Goal: Task Accomplishment & Management: Manage account settings

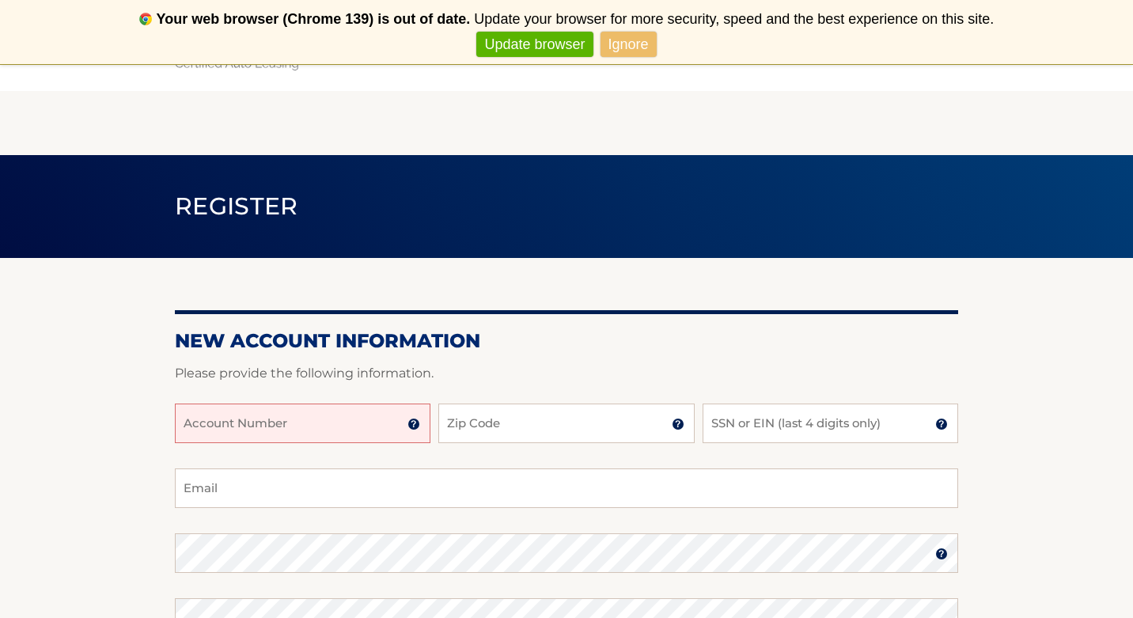
click at [396, 407] on input "Account Number" at bounding box center [303, 423] width 256 height 40
type input "44456024677"
click at [509, 423] on input "Zip Code" at bounding box center [566, 423] width 256 height 40
type input "11236"
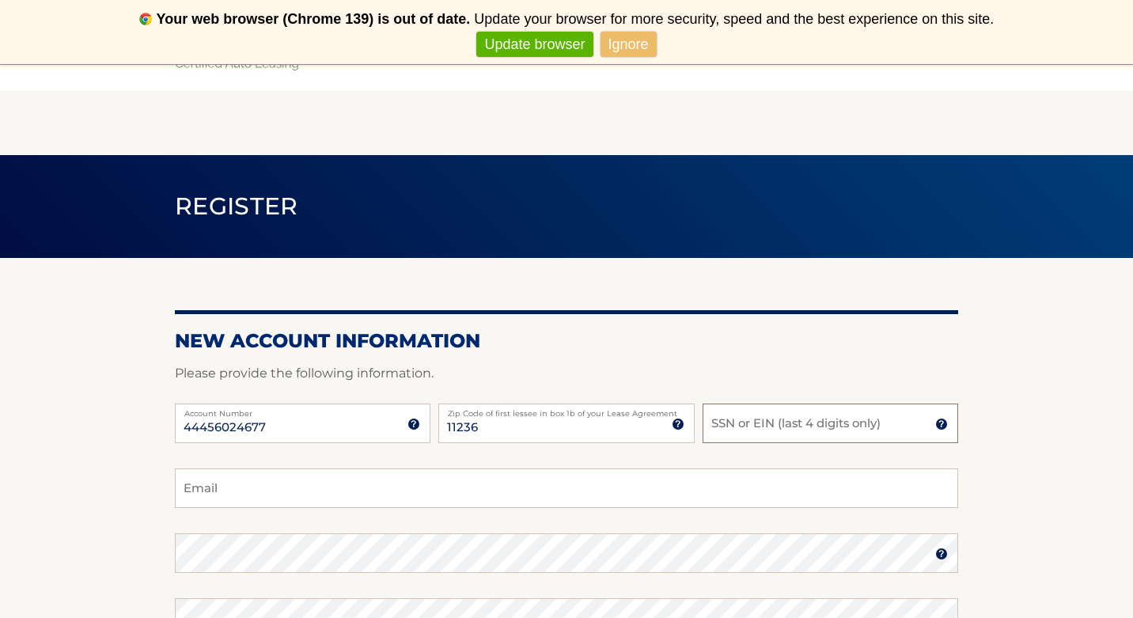
click at [826, 412] on input "SSN or EIN (last 4 digits only)" at bounding box center [830, 423] width 256 height 40
type input "5888"
click at [721, 483] on input "Email" at bounding box center [566, 488] width 783 height 40
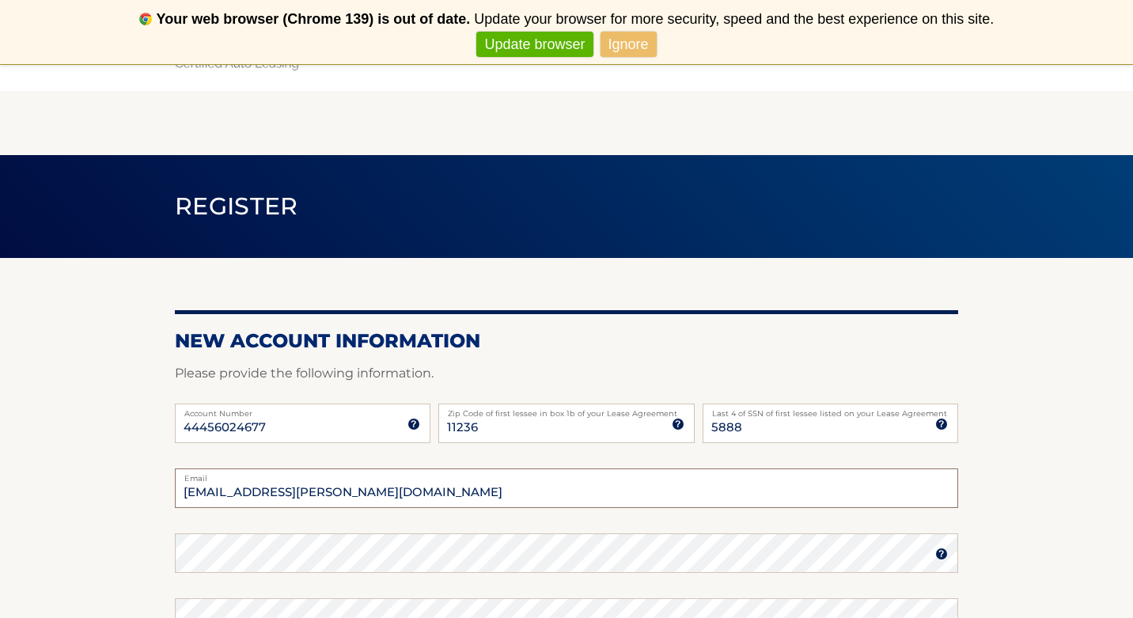
type input "farrah.lafontant@gmail.com"
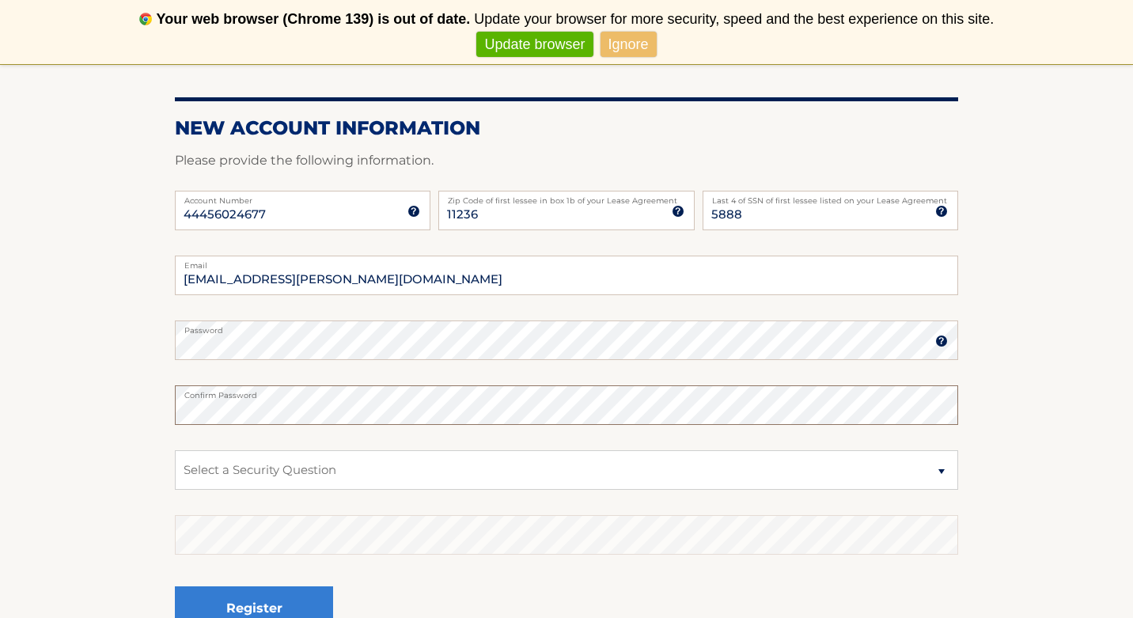
scroll to position [232, 0]
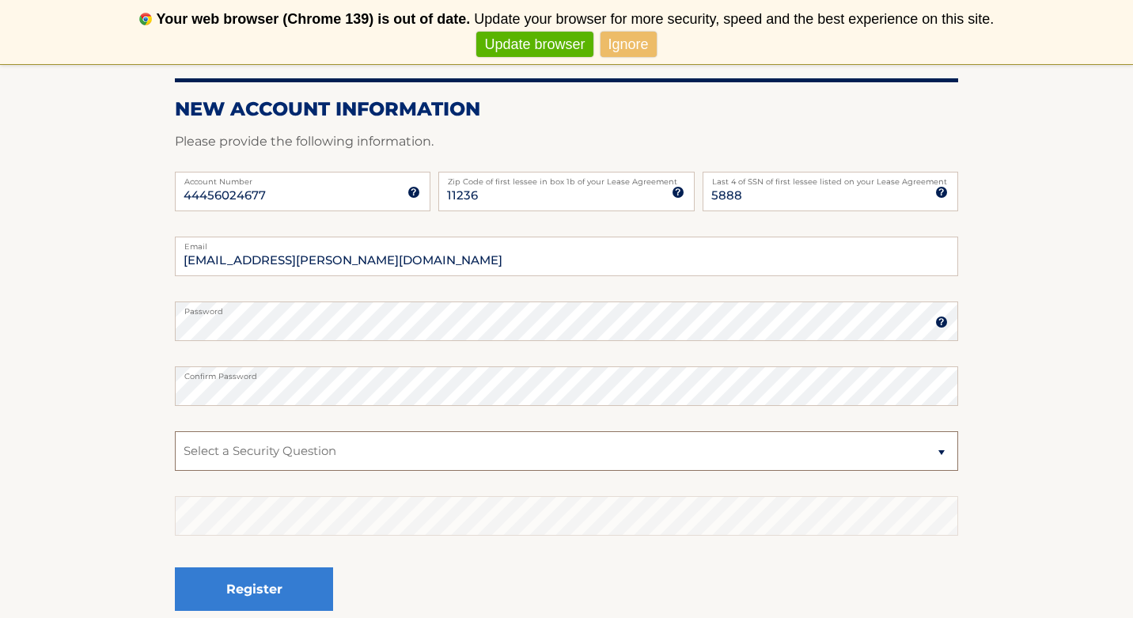
click at [360, 452] on select "Select a Security Question What was the name of your elementary school? What is…" at bounding box center [566, 451] width 783 height 40
click at [175, 431] on select "Select a Security Question What was the name of your elementary school? What is…" at bounding box center [566, 451] width 783 height 40
click at [397, 459] on select "Select a Security Question What was the name of your elementary school? What is…" at bounding box center [566, 451] width 783 height 40
select select "4"
click at [175, 431] on select "Select a Security Question What was the name of your elementary school? What is…" at bounding box center [566, 451] width 783 height 40
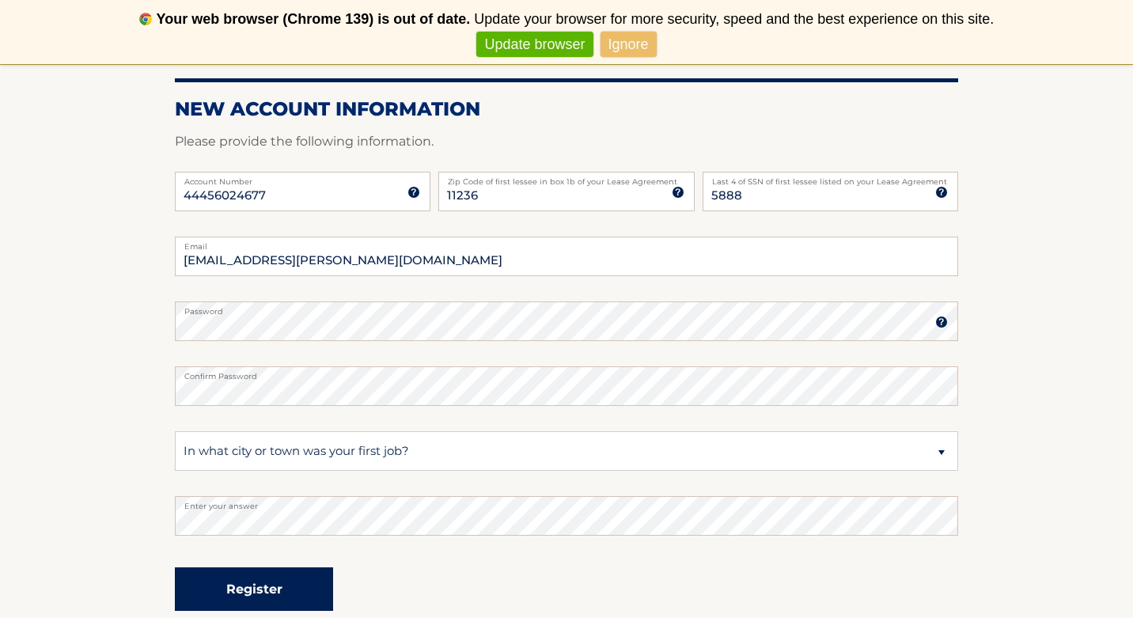
click at [237, 576] on button "Register" at bounding box center [254, 589] width 158 height 44
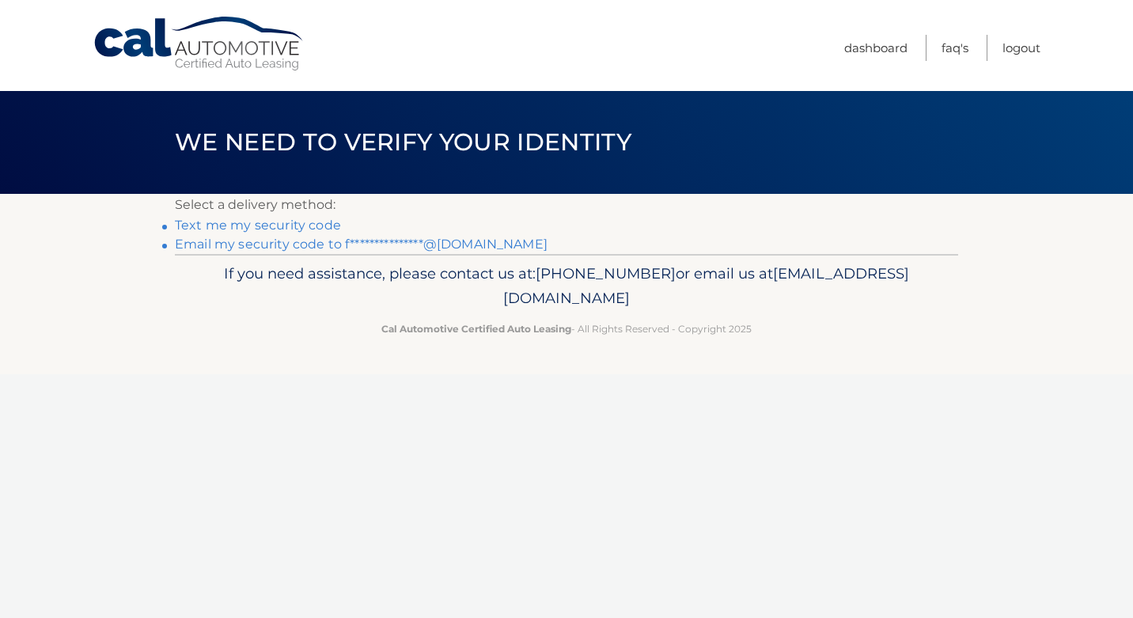
click at [445, 243] on link "**********" at bounding box center [361, 244] width 373 height 15
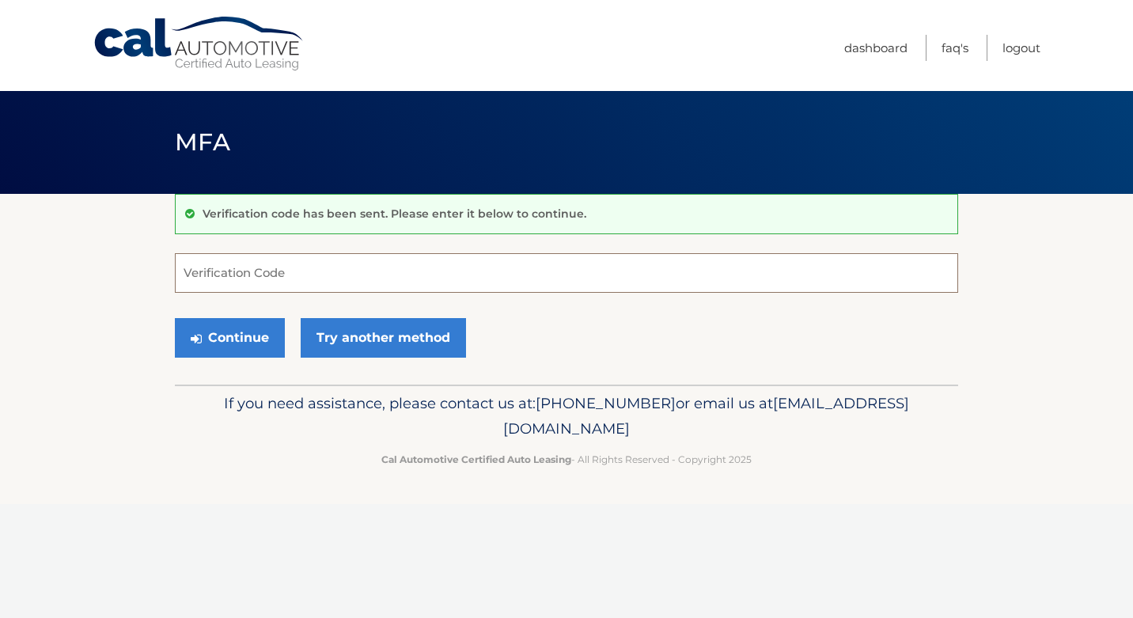
click at [364, 276] on input "Verification Code" at bounding box center [566, 273] width 783 height 40
type input "330153"
click at [236, 340] on button "Continue" at bounding box center [230, 338] width 110 height 40
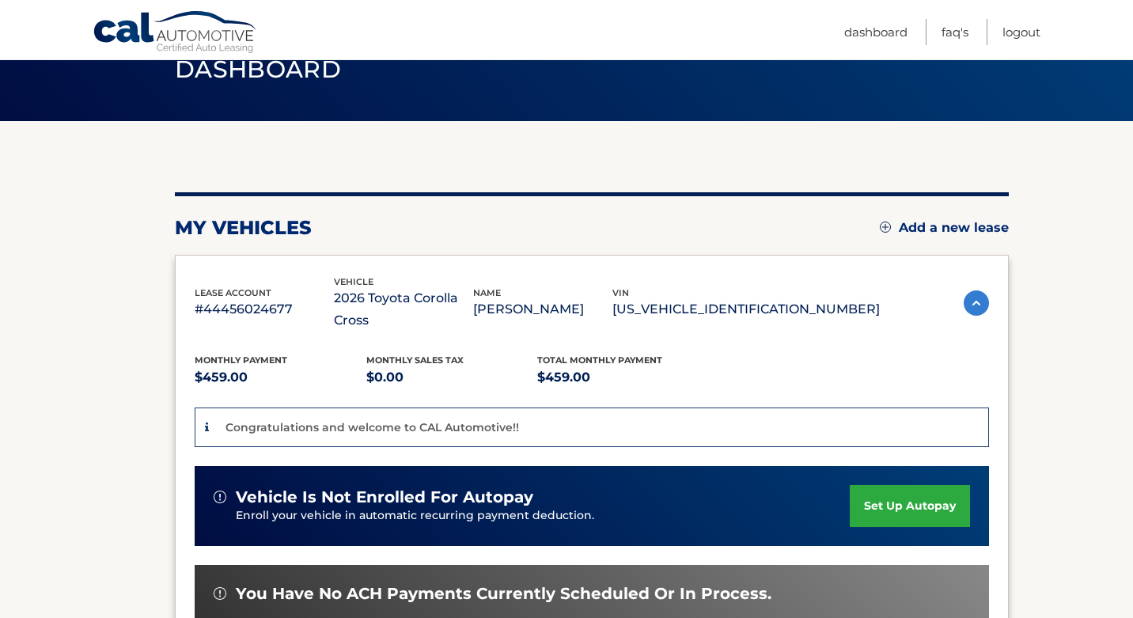
scroll to position [74, 0]
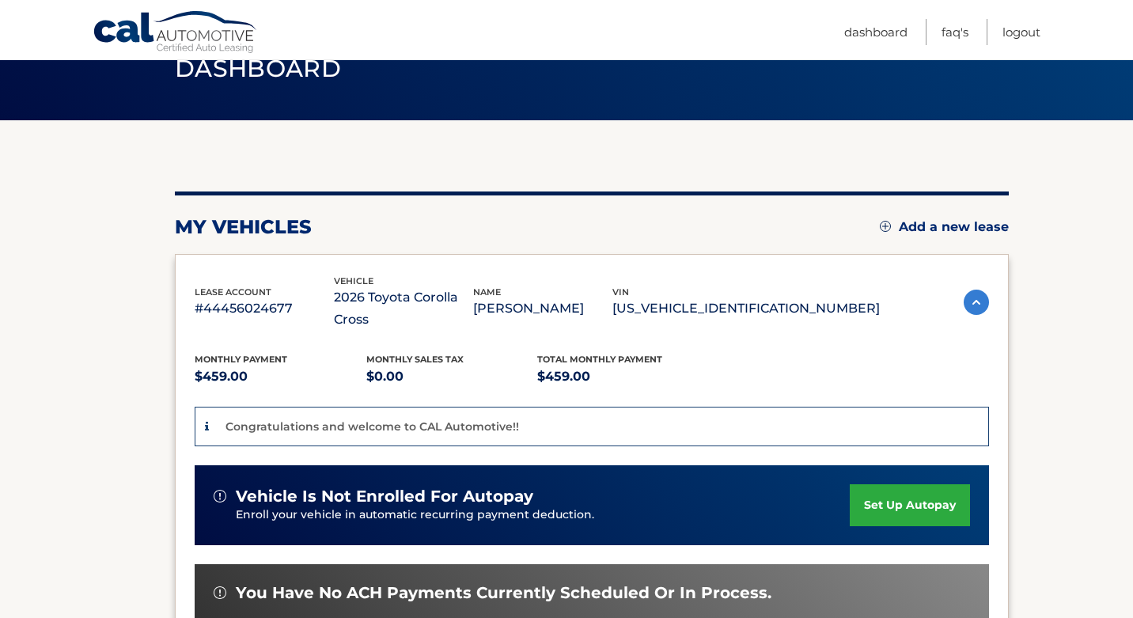
click at [907, 484] on link "set up autopay" at bounding box center [910, 505] width 120 height 42
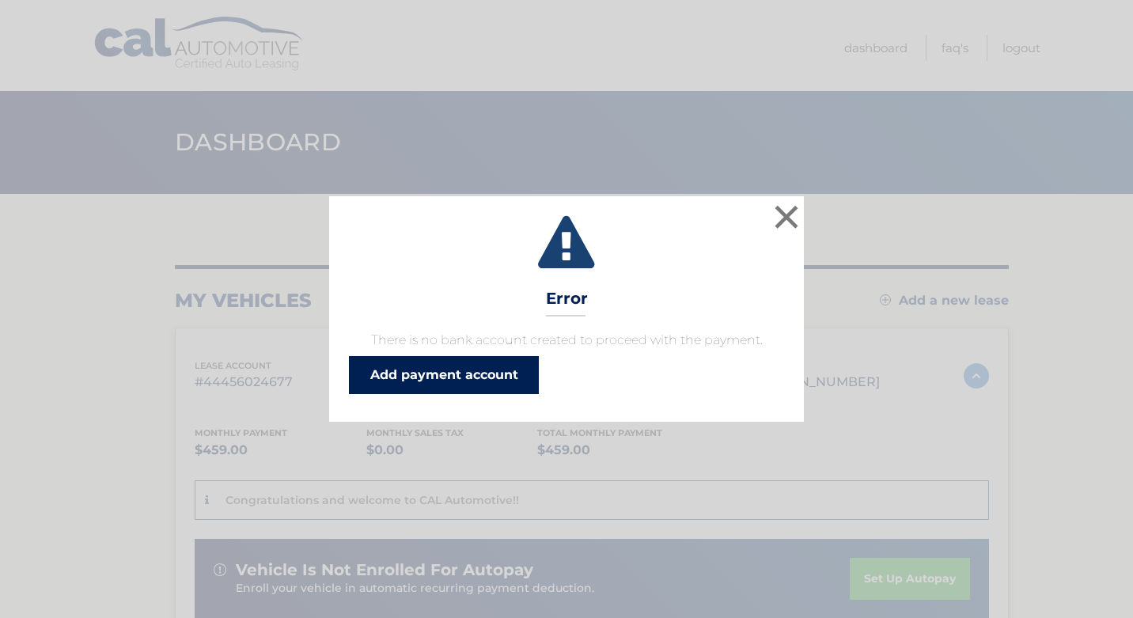
click at [498, 385] on link "Add payment account" at bounding box center [444, 375] width 190 height 38
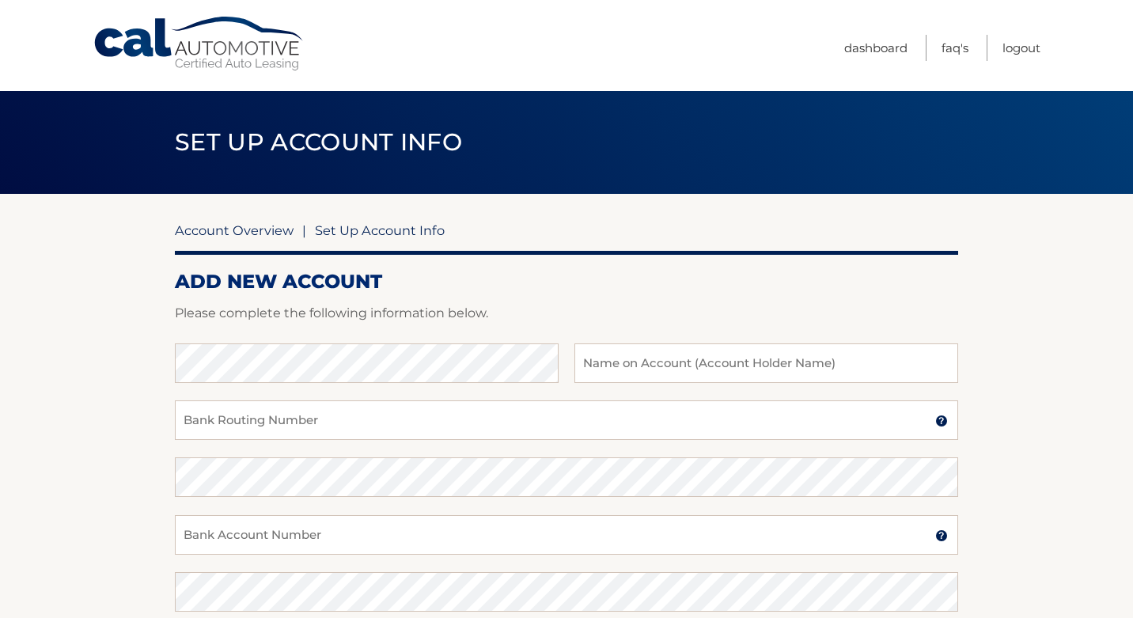
click at [232, 229] on link "Account Overview" at bounding box center [234, 230] width 119 height 16
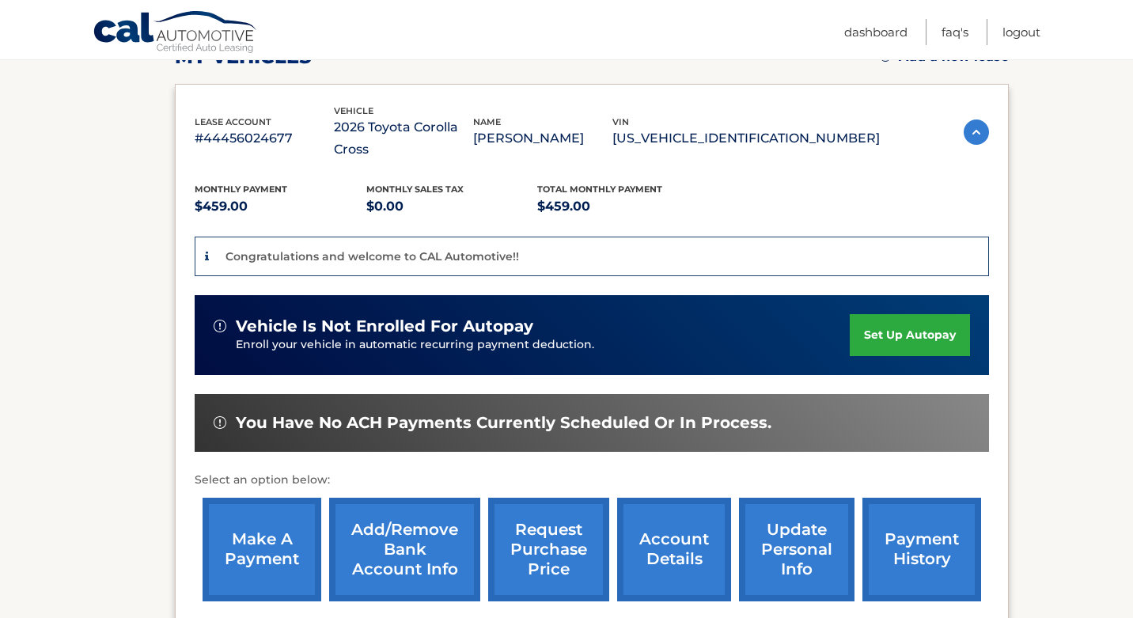
scroll to position [245, 0]
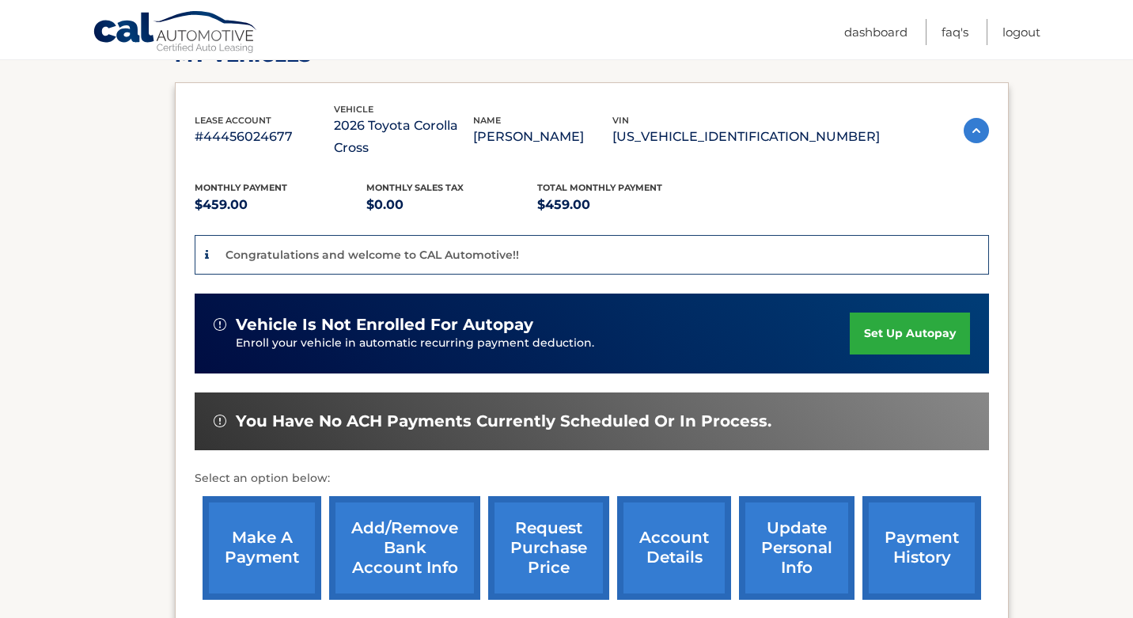
click at [243, 525] on link "make a payment" at bounding box center [262, 548] width 119 height 104
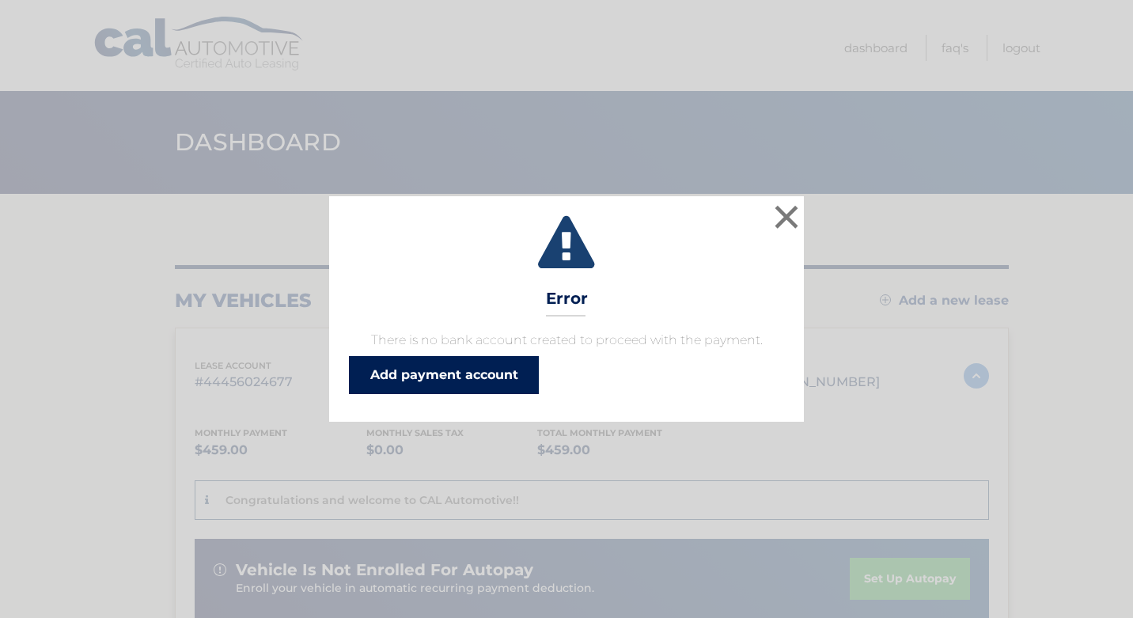
click at [430, 362] on link "Add payment account" at bounding box center [444, 375] width 190 height 38
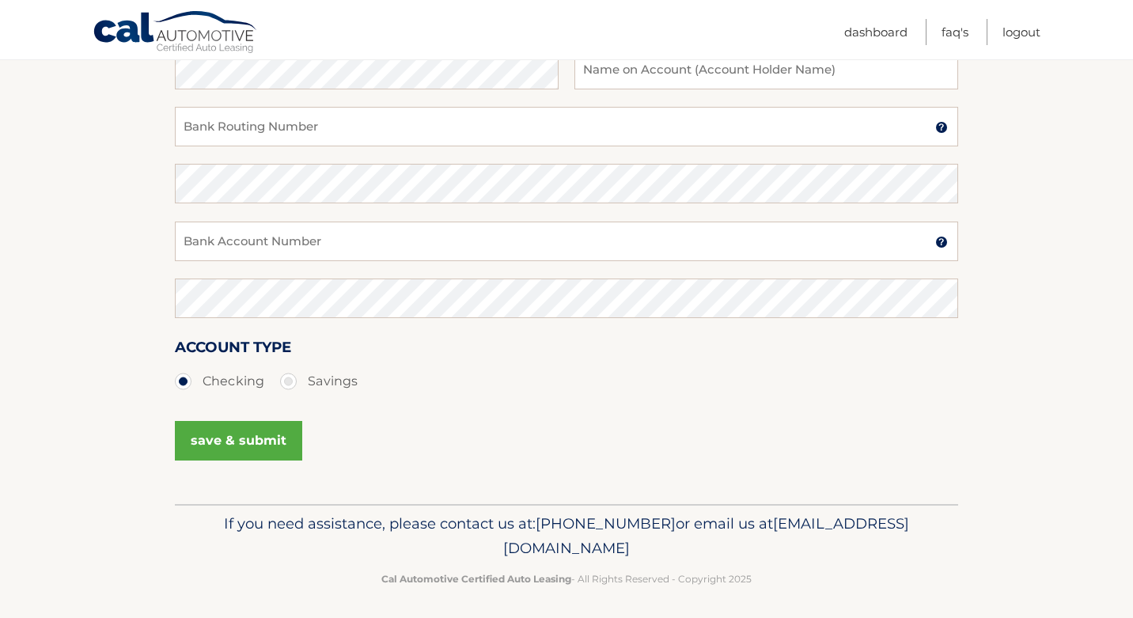
scroll to position [300, 0]
